Goal: Task Accomplishment & Management: Manage account settings

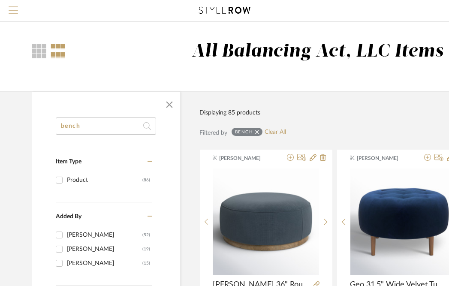
click at [8, 8] on button "Menu" at bounding box center [13, 10] width 27 height 21
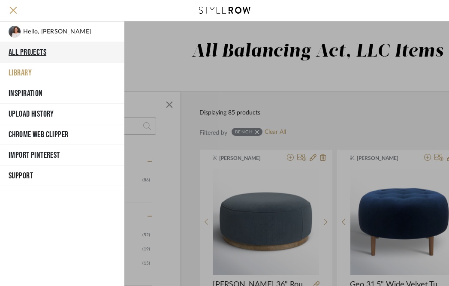
click at [39, 53] on button "All Projects" at bounding box center [62, 52] width 124 height 21
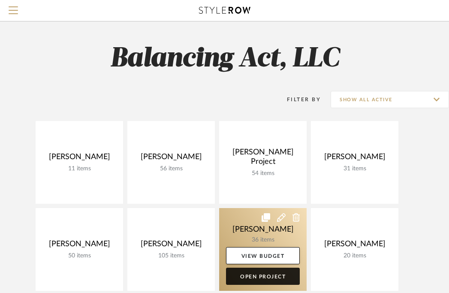
click at [262, 283] on link "Open Project" at bounding box center [263, 276] width 74 height 17
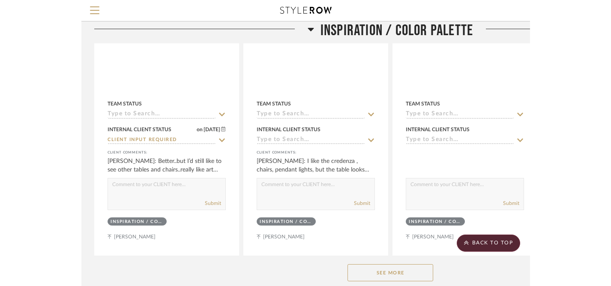
scroll to position [319, 0]
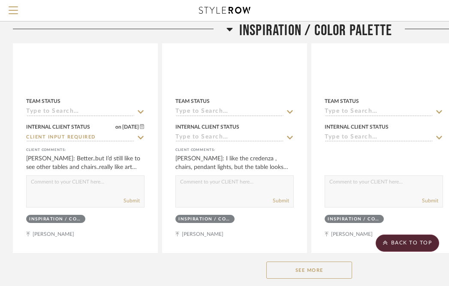
click at [304, 270] on button "See More" at bounding box center [309, 270] width 86 height 17
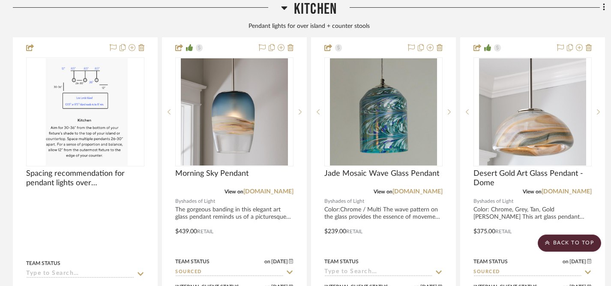
scroll to position [1942, 0]
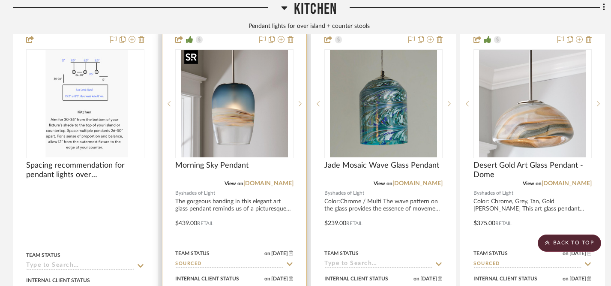
click at [0, 0] on img at bounding box center [0, 0] width 0 height 0
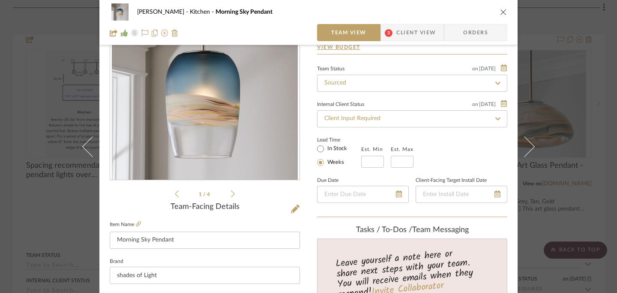
scroll to position [0, 0]
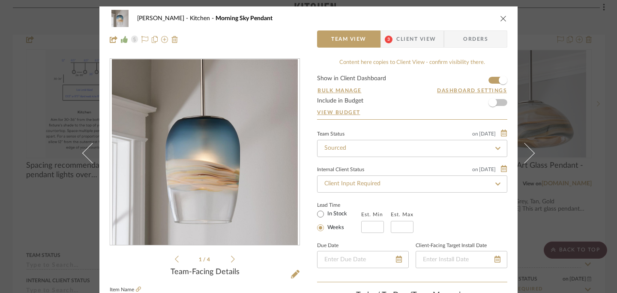
click at [448, 20] on icon "close" at bounding box center [503, 18] width 7 height 7
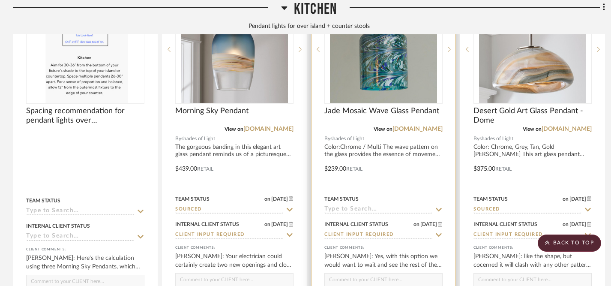
scroll to position [1863, 0]
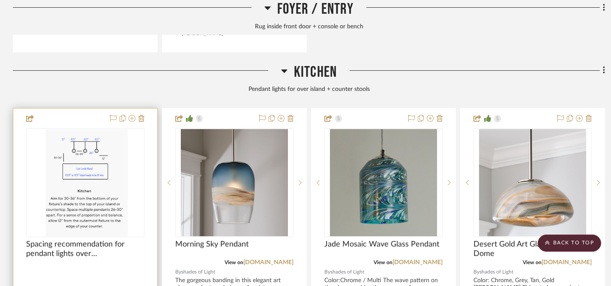
click at [143, 179] on div "0" at bounding box center [85, 183] width 117 height 108
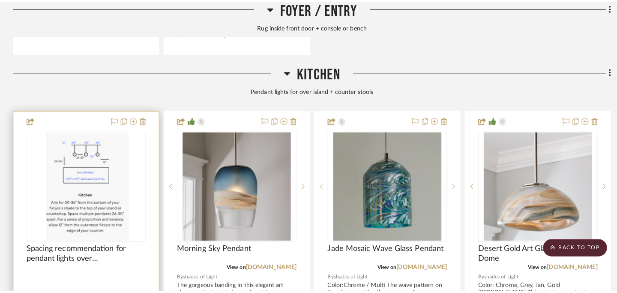
scroll to position [0, 0]
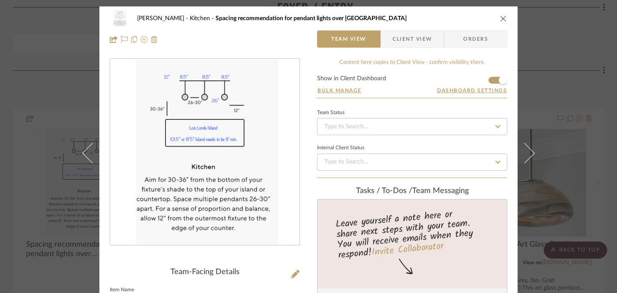
click at [448, 20] on icon "close" at bounding box center [503, 18] width 7 height 7
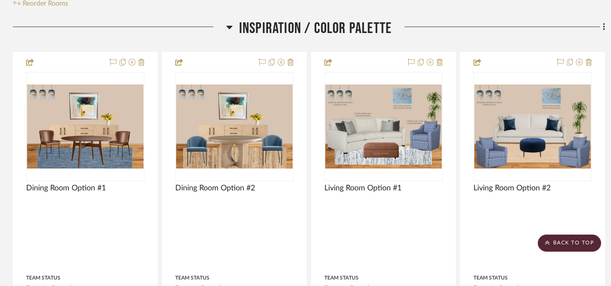
scroll to position [184, 0]
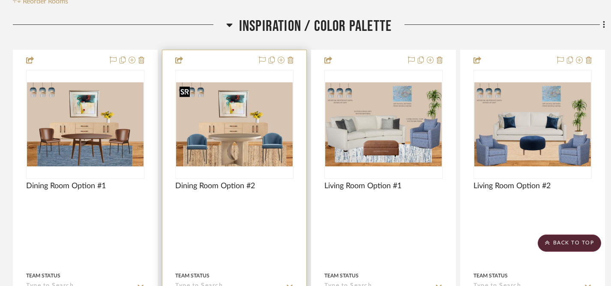
click at [227, 122] on img "0" at bounding box center [234, 124] width 117 height 84
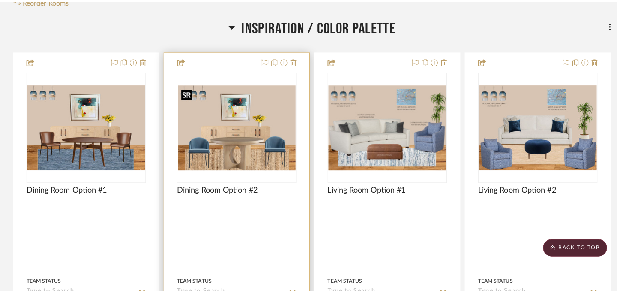
scroll to position [0, 0]
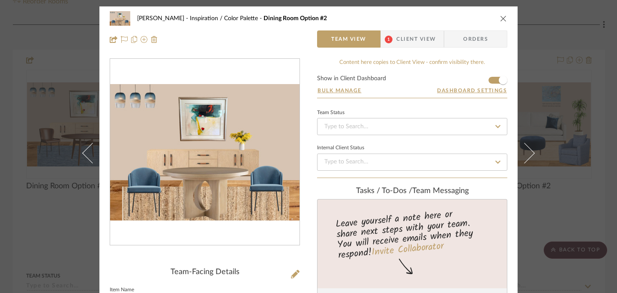
click at [448, 19] on icon "close" at bounding box center [503, 18] width 7 height 7
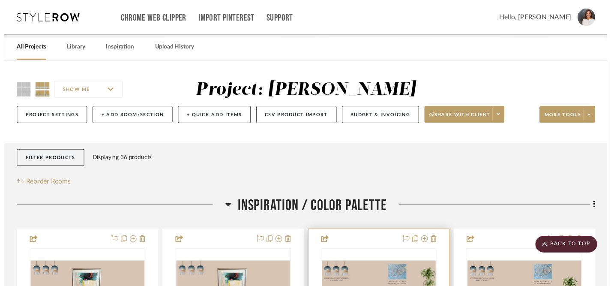
scroll to position [184, 0]
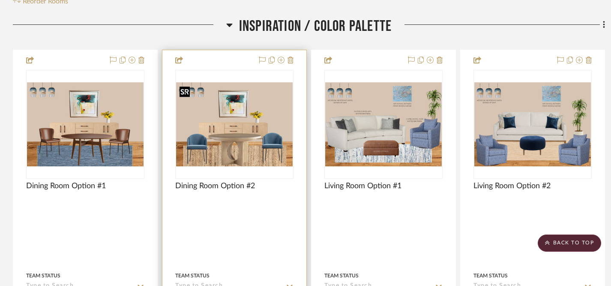
click at [248, 143] on img "0" at bounding box center [234, 124] width 117 height 84
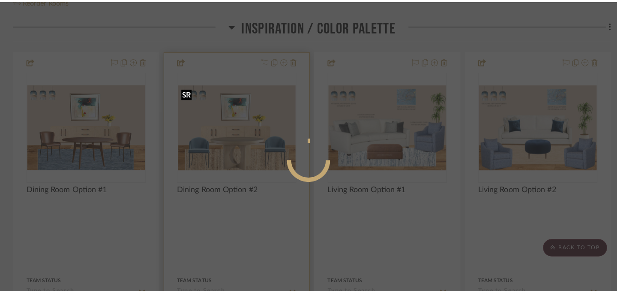
scroll to position [0, 0]
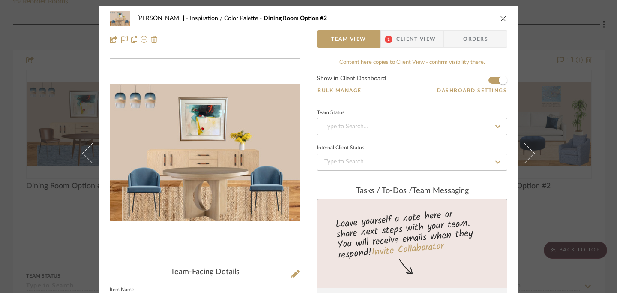
click at [448, 16] on icon "close" at bounding box center [503, 18] width 7 height 7
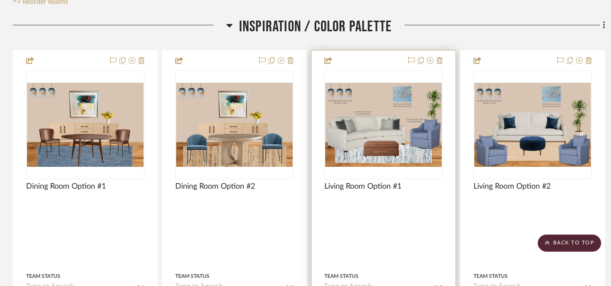
scroll to position [183, 0]
click at [395, 134] on img "0" at bounding box center [383, 125] width 117 height 84
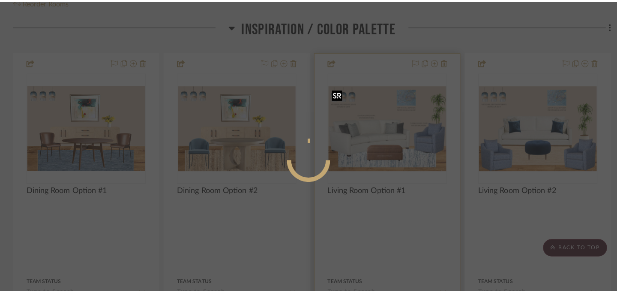
scroll to position [0, 0]
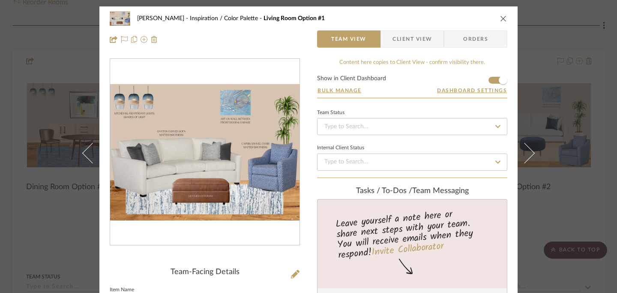
click at [448, 16] on icon "close" at bounding box center [503, 18] width 7 height 7
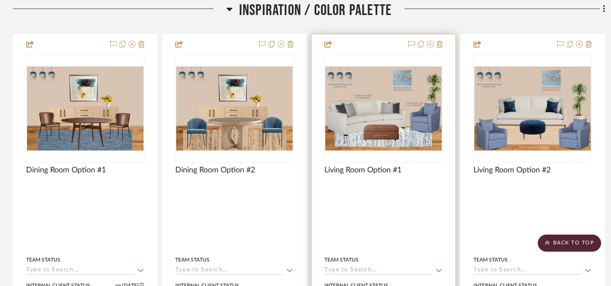
scroll to position [201, 0]
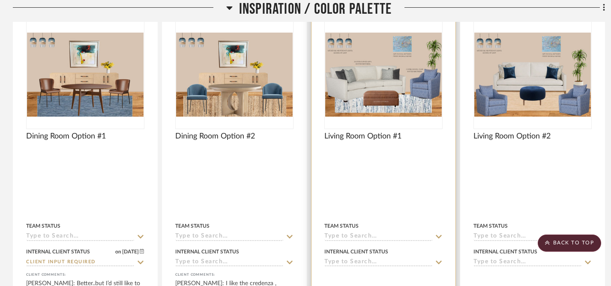
scroll to position [230, 0]
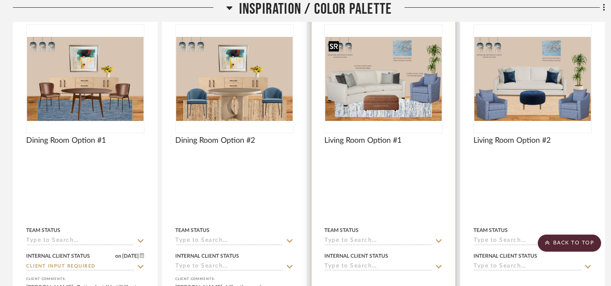
click at [415, 110] on img "0" at bounding box center [383, 79] width 117 height 84
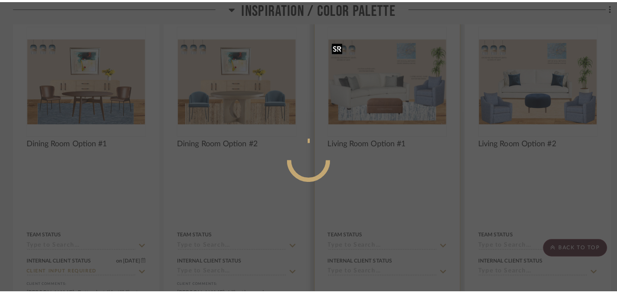
scroll to position [0, 0]
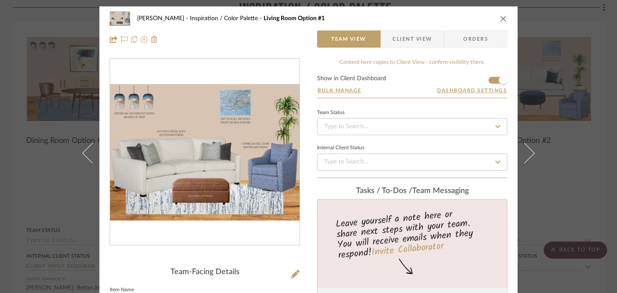
click at [500, 16] on icon "close" at bounding box center [503, 18] width 7 height 7
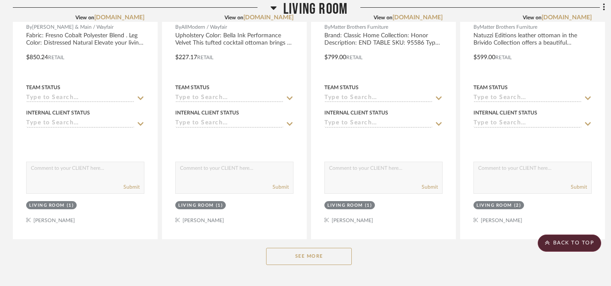
scroll to position [2187, 0]
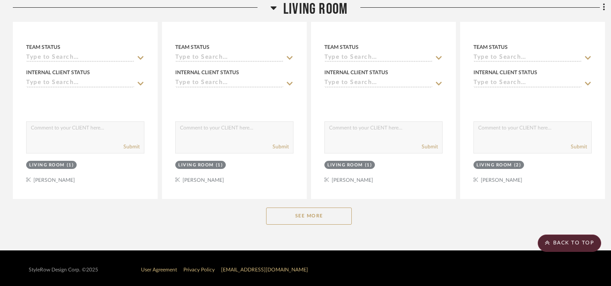
click at [310, 215] on button "See More" at bounding box center [309, 216] width 86 height 17
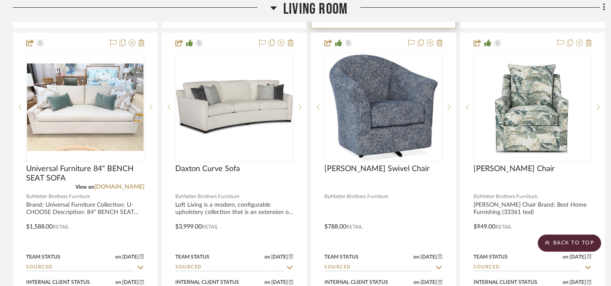
scroll to position [2731, 0]
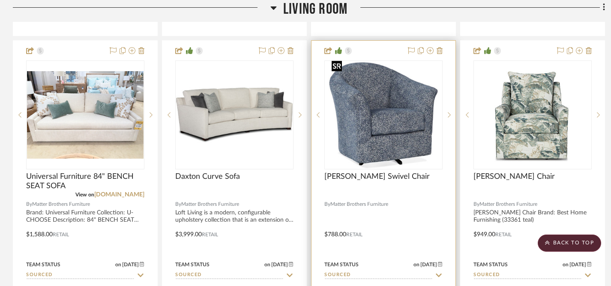
click at [388, 104] on img "0" at bounding box center [383, 114] width 110 height 107
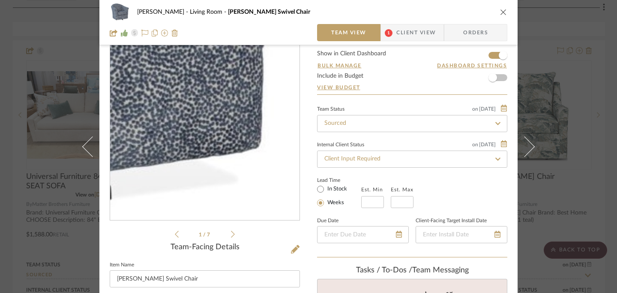
scroll to position [7, 0]
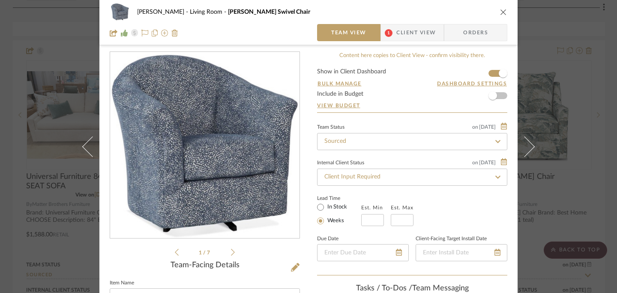
click at [502, 11] on icon "close" at bounding box center [503, 12] width 7 height 7
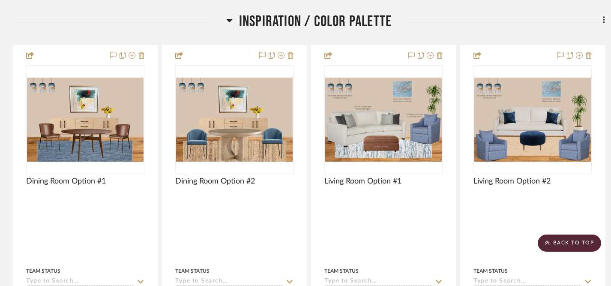
scroll to position [185, 0]
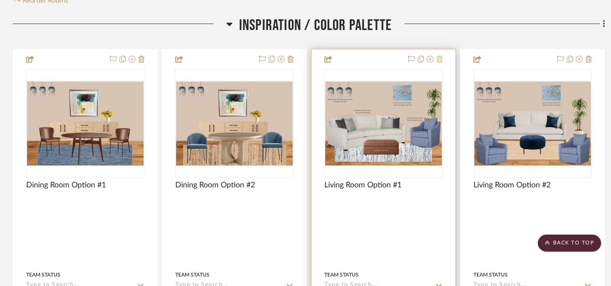
click at [440, 59] on icon at bounding box center [440, 59] width 6 height 7
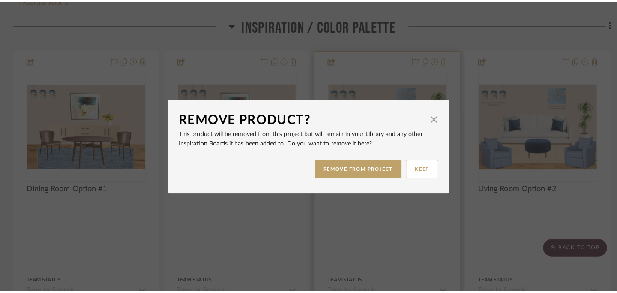
scroll to position [0, 0]
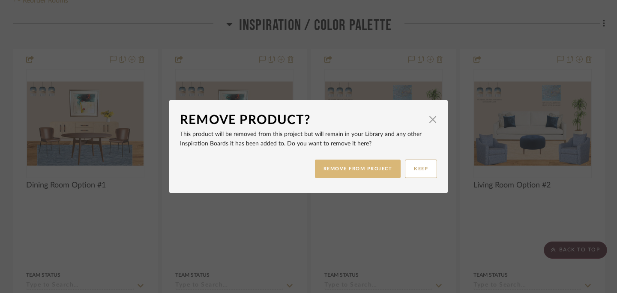
click at [366, 170] on button "REMOVE FROM PROJECT" at bounding box center [358, 168] width 86 height 18
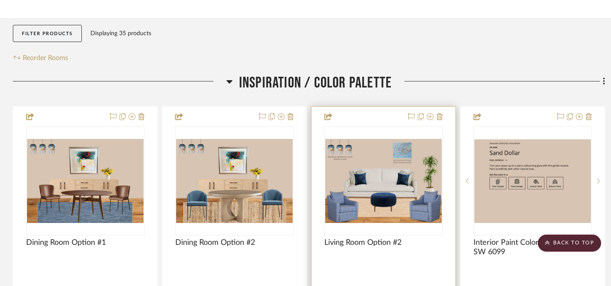
scroll to position [108, 0]
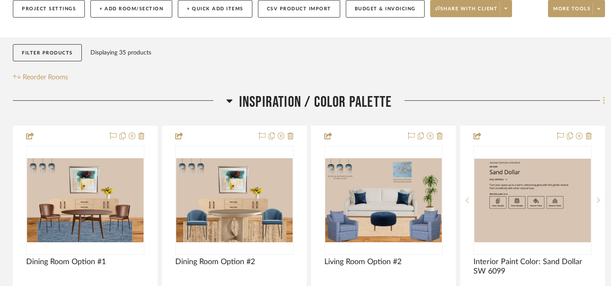
click at [603, 104] on icon at bounding box center [604, 100] width 2 height 7
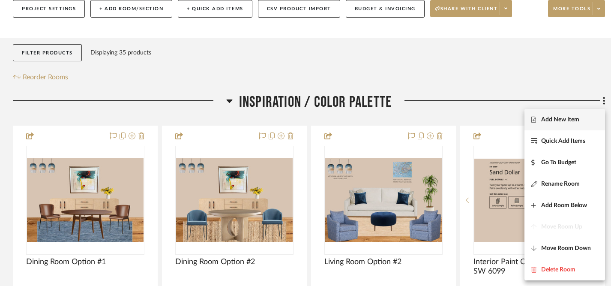
click at [568, 120] on span "Add New Item" at bounding box center [560, 119] width 38 height 7
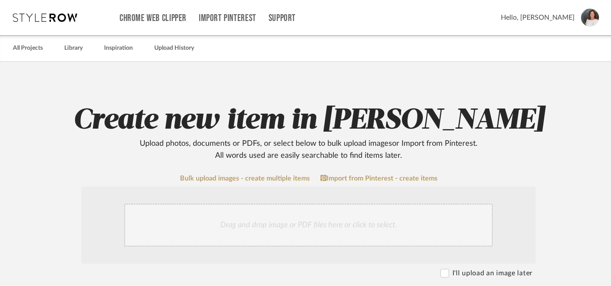
click at [325, 224] on div "Drag and drop image or PDF files here or click to select." at bounding box center [308, 225] width 369 height 43
click at [283, 223] on div "Drag and drop image or PDF files here or click to select." at bounding box center [308, 225] width 369 height 43
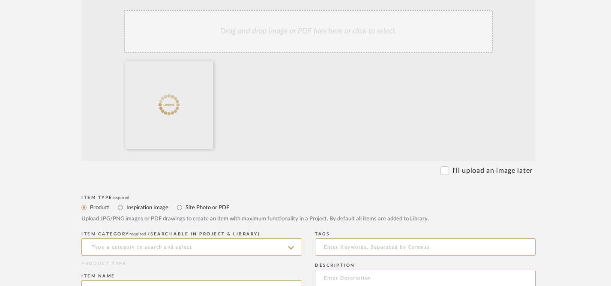
scroll to position [195, 0]
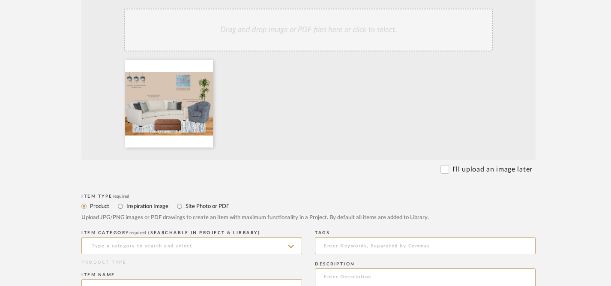
click at [292, 246] on icon at bounding box center [291, 246] width 6 height 3
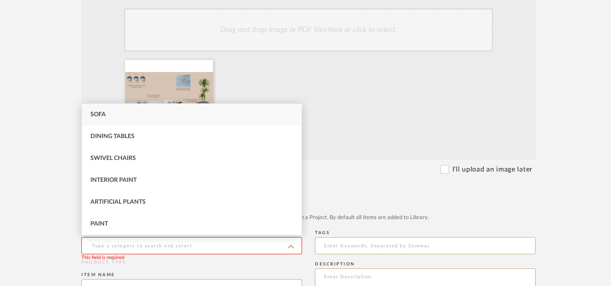
click at [336, 120] on div at bounding box center [309, 105] width 377 height 91
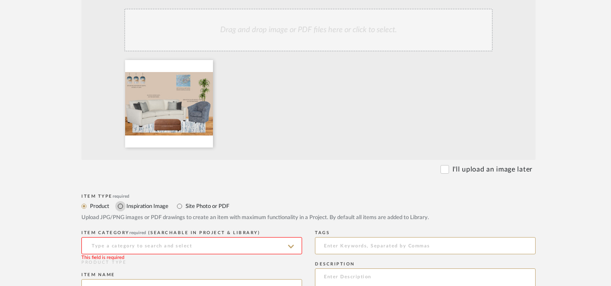
click at [120, 208] on input "Inspiration Image" at bounding box center [120, 206] width 10 height 10
radio input "true"
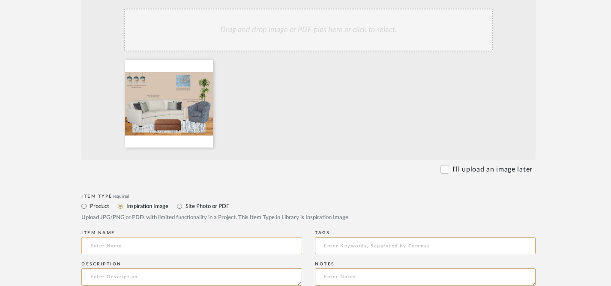
click at [150, 247] on input at bounding box center [191, 245] width 221 height 17
type input "D"
type input ":"
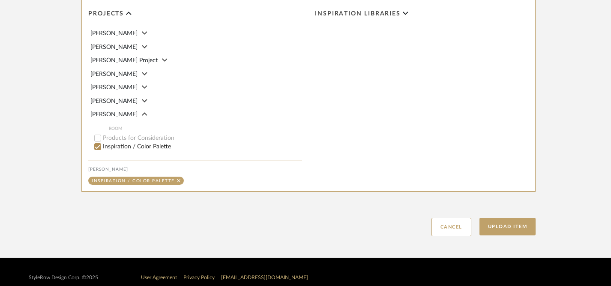
scroll to position [508, 0]
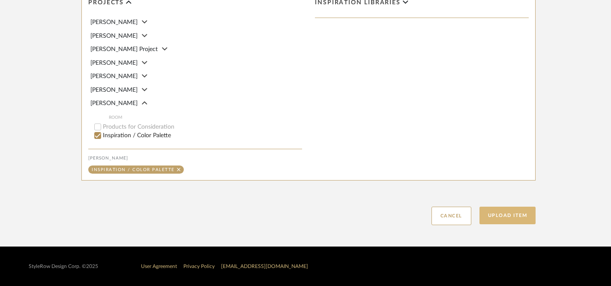
type input "Living Room Option #2 (Modern Coastal)"
click at [504, 219] on button "Upload Item" at bounding box center [508, 216] width 57 height 18
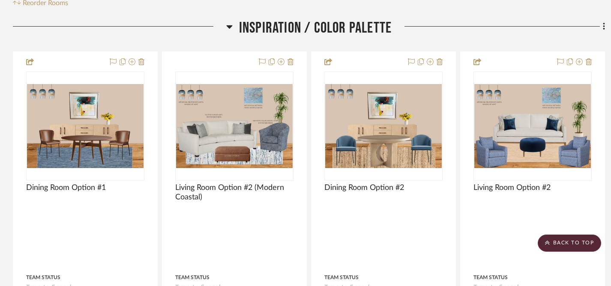
scroll to position [177, 0]
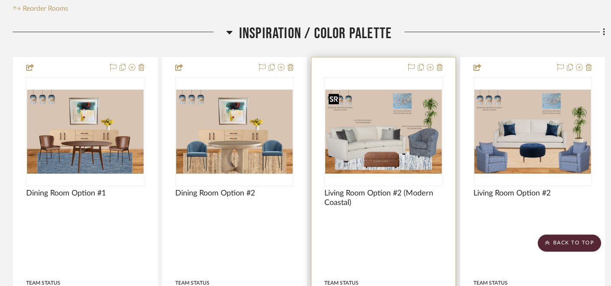
click at [381, 145] on img "0" at bounding box center [383, 132] width 117 height 84
click at [382, 144] on img "0" at bounding box center [383, 132] width 117 height 84
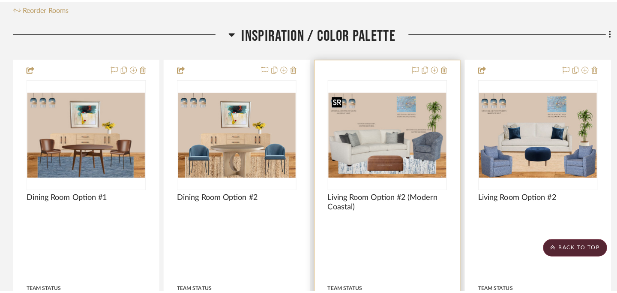
scroll to position [0, 0]
